Goal: Transaction & Acquisition: Purchase product/service

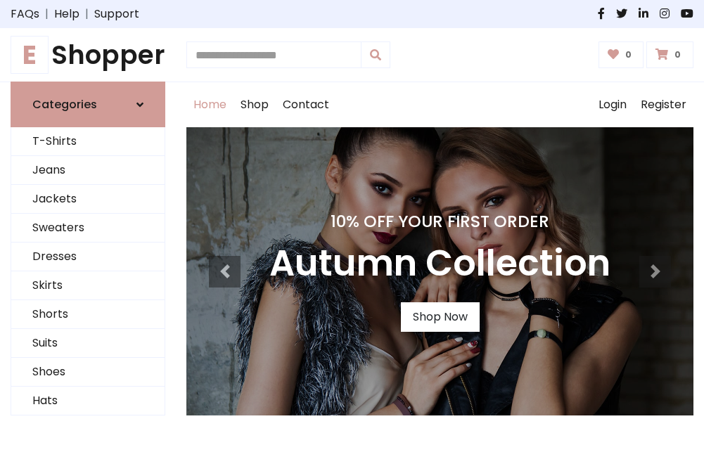
click at [352, 226] on h4 "10% Off Your First Order" at bounding box center [439, 222] width 341 height 20
click at [440, 317] on link "Shop Now" at bounding box center [440, 317] width 79 height 30
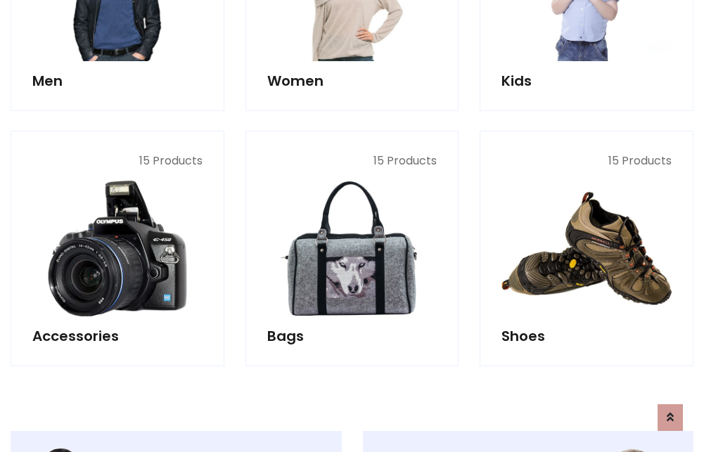
scroll to position [1402, 0]
